Goal: Use online tool/utility: Use online tool/utility

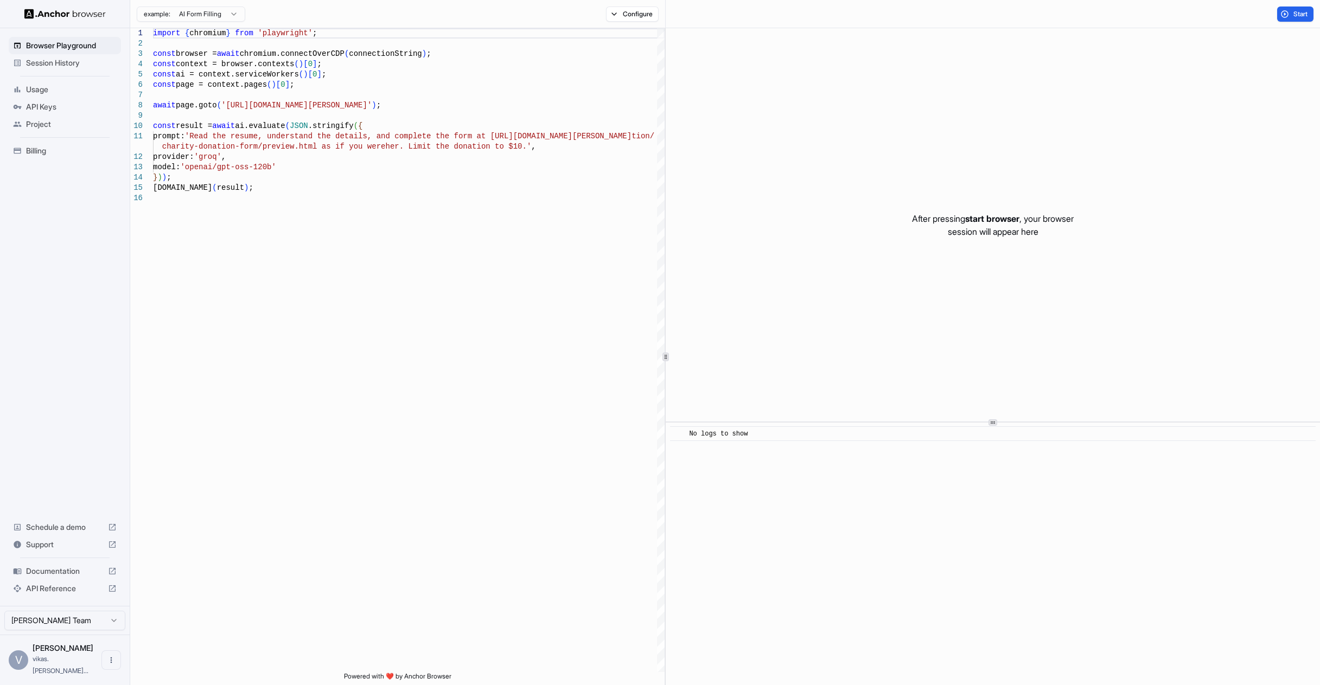
drag, startPoint x: 1287, startPoint y: 14, endPoint x: 1295, endPoint y: 17, distance: 8.5
click at [1287, 15] on button "Start" at bounding box center [1295, 14] width 36 height 15
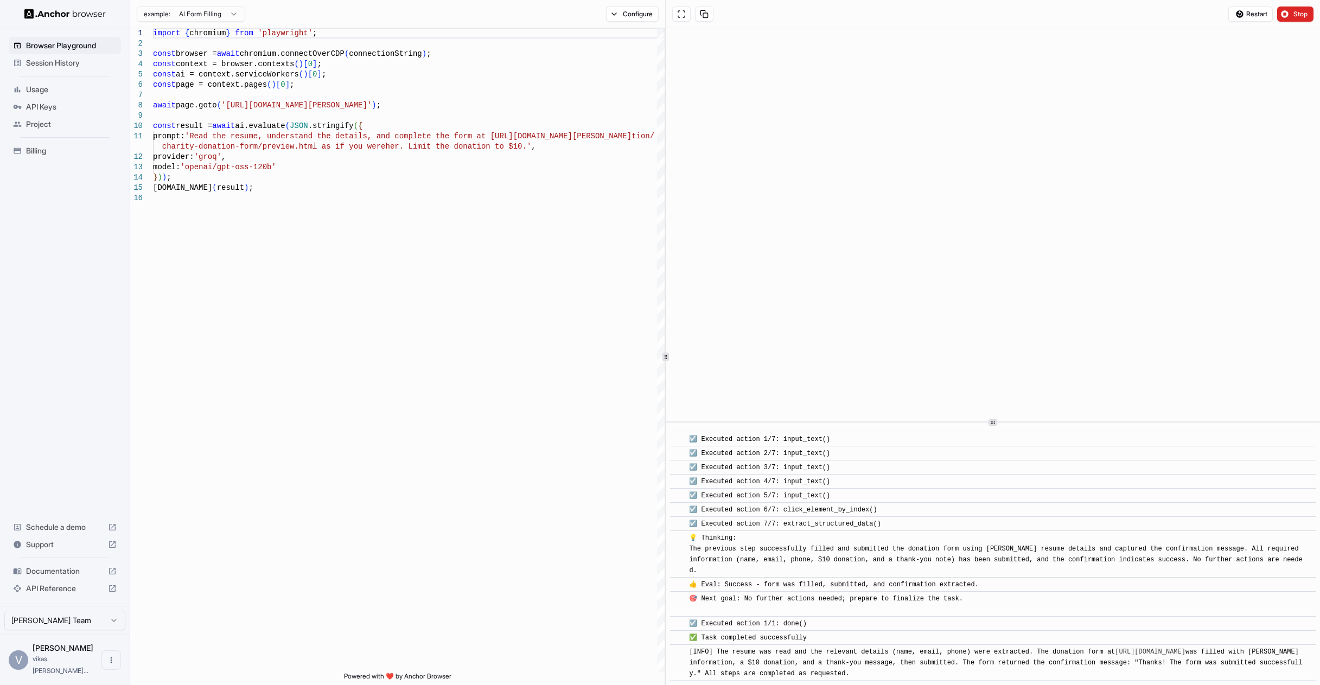
scroll to position [380, 0]
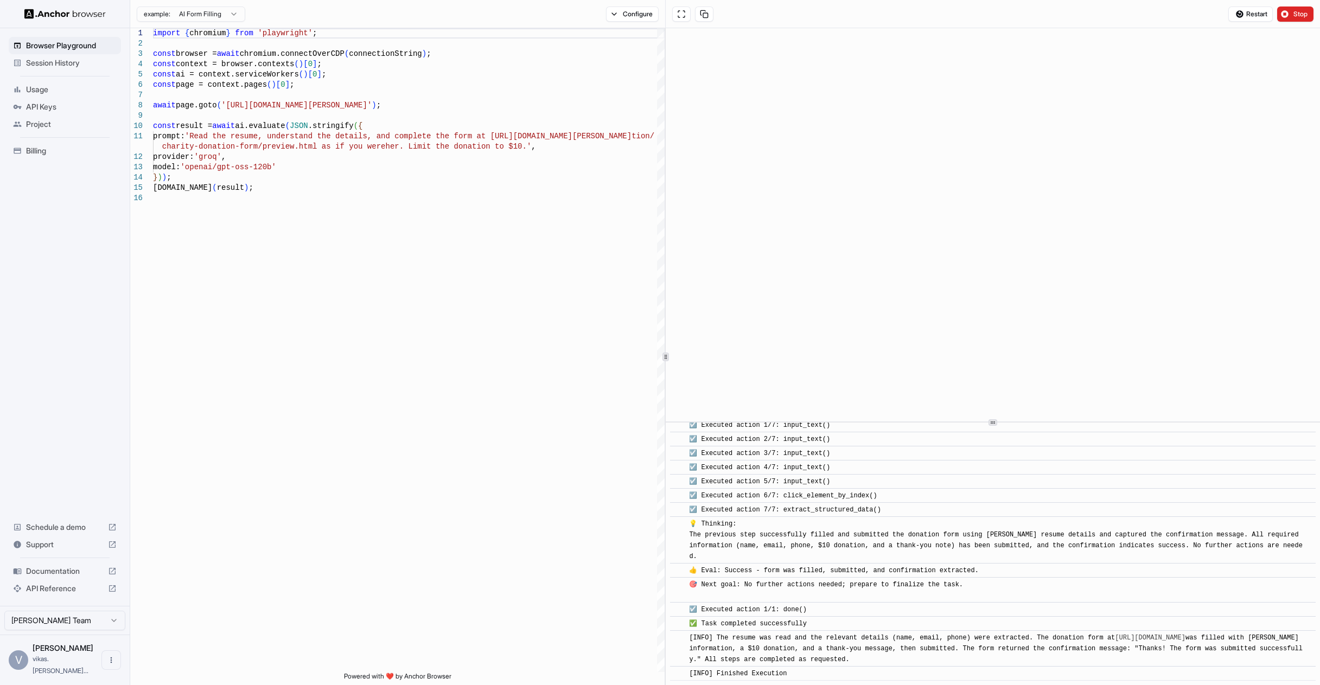
click at [70, 18] on img at bounding box center [64, 14] width 81 height 10
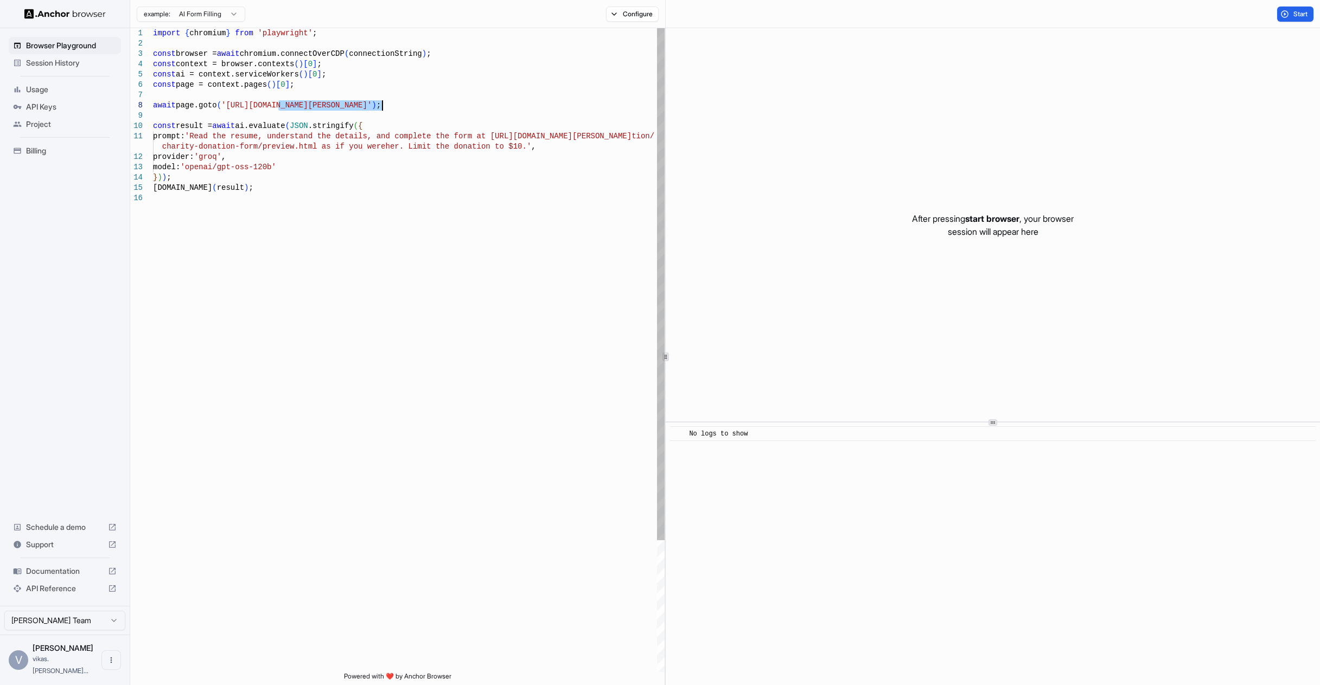
drag, startPoint x: 276, startPoint y: 105, endPoint x: 384, endPoint y: 103, distance: 108.0
click at [384, 103] on div "import { chromium } from 'playwright' ; const browser = await chromium.connectO…" at bounding box center [409, 432] width 512 height 809
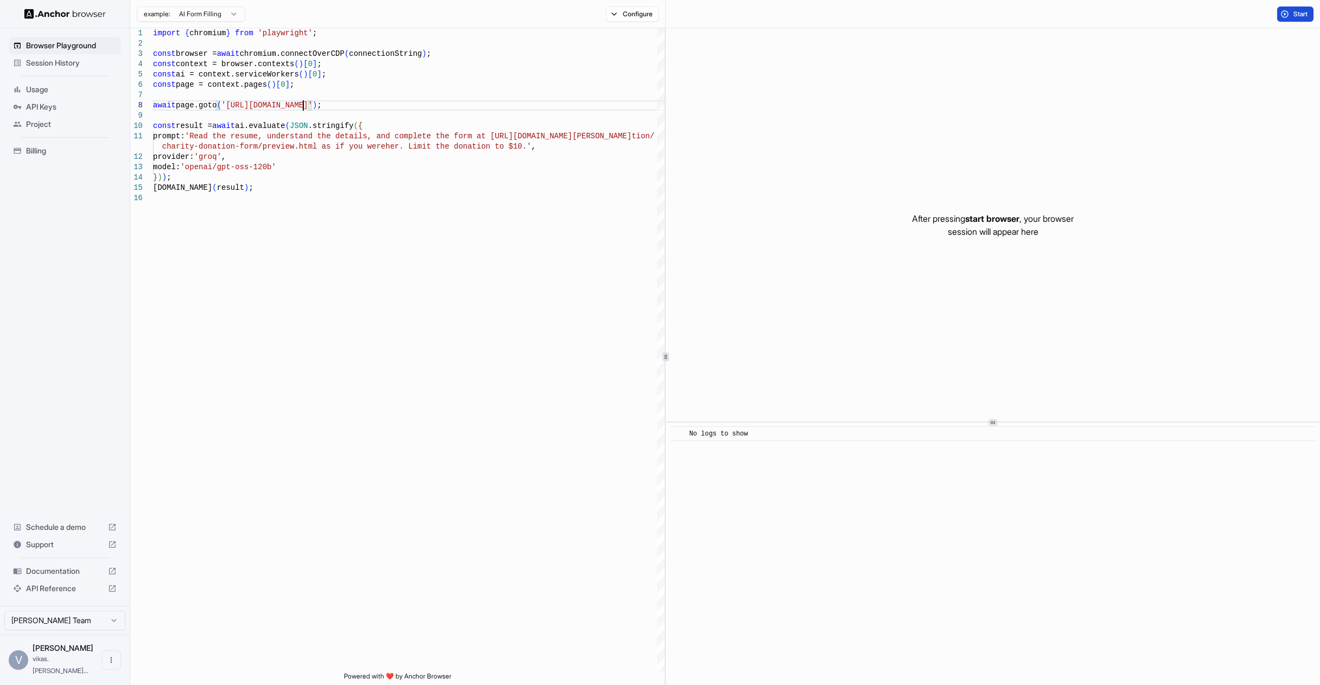
type textarea "**********"
click at [1290, 15] on button "Start" at bounding box center [1295, 14] width 36 height 15
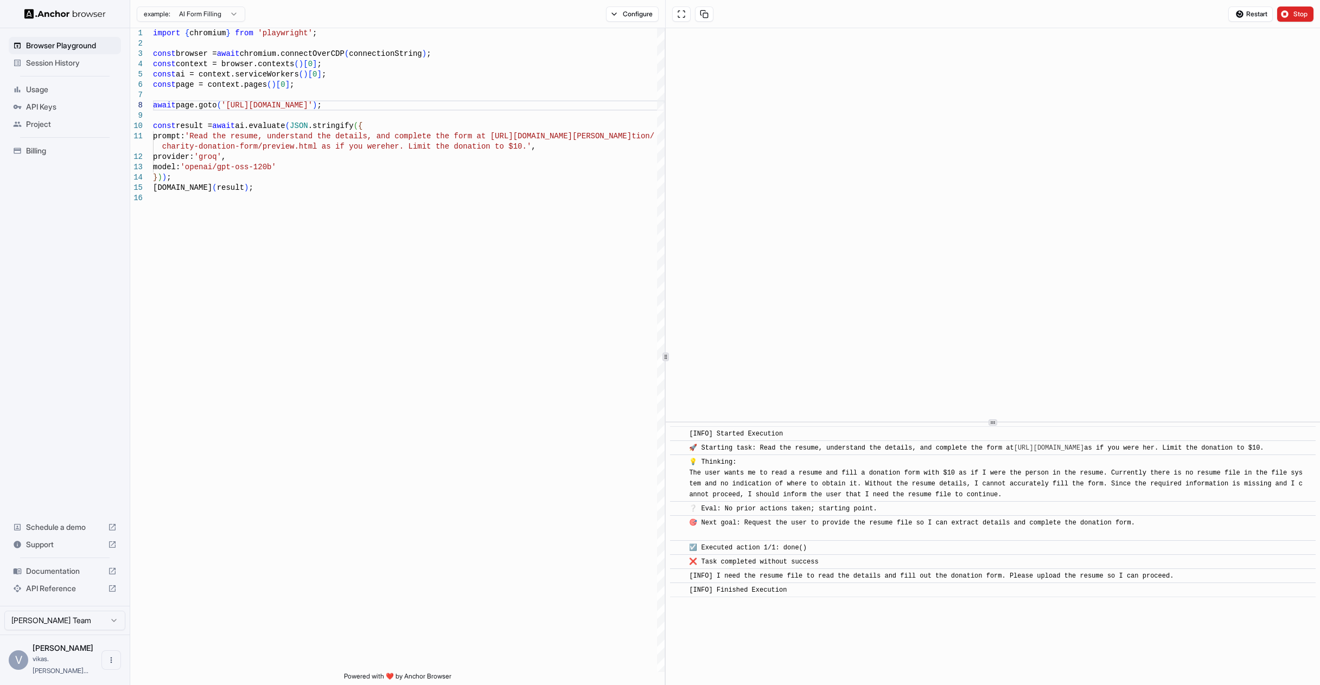
click at [34, 14] on img at bounding box center [64, 14] width 81 height 10
